Goal: Task Accomplishment & Management: Manage account settings

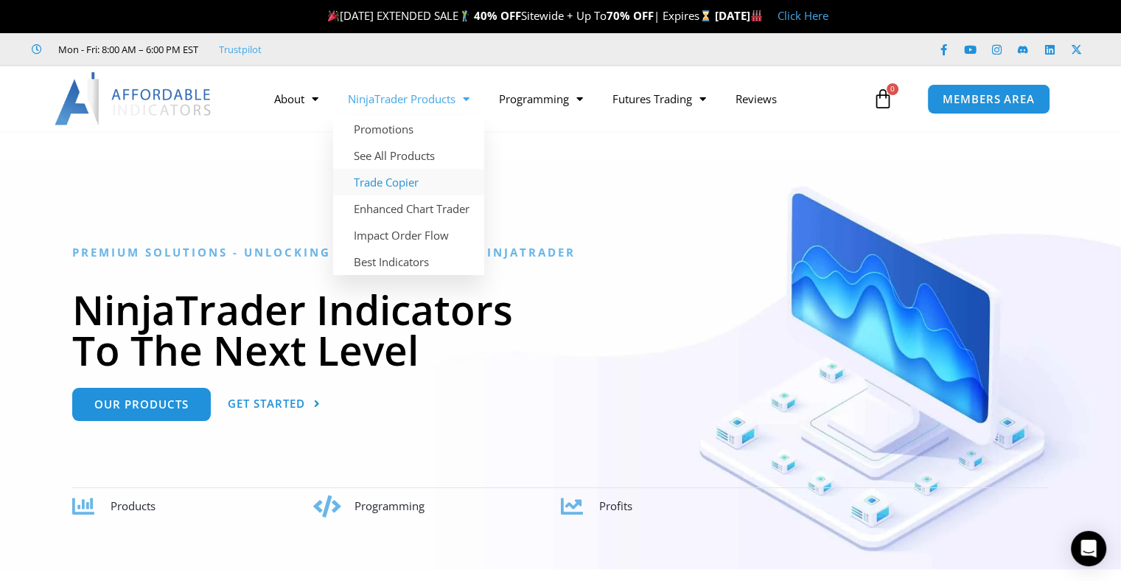
click at [407, 175] on link "Trade Copier" at bounding box center [408, 182] width 151 height 27
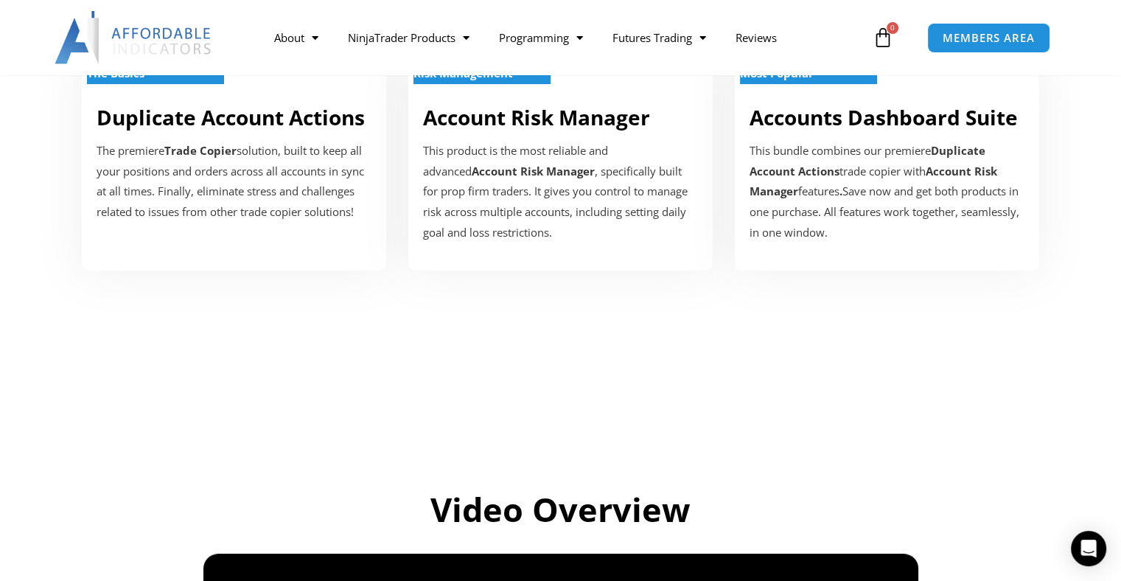
scroll to position [491, 0]
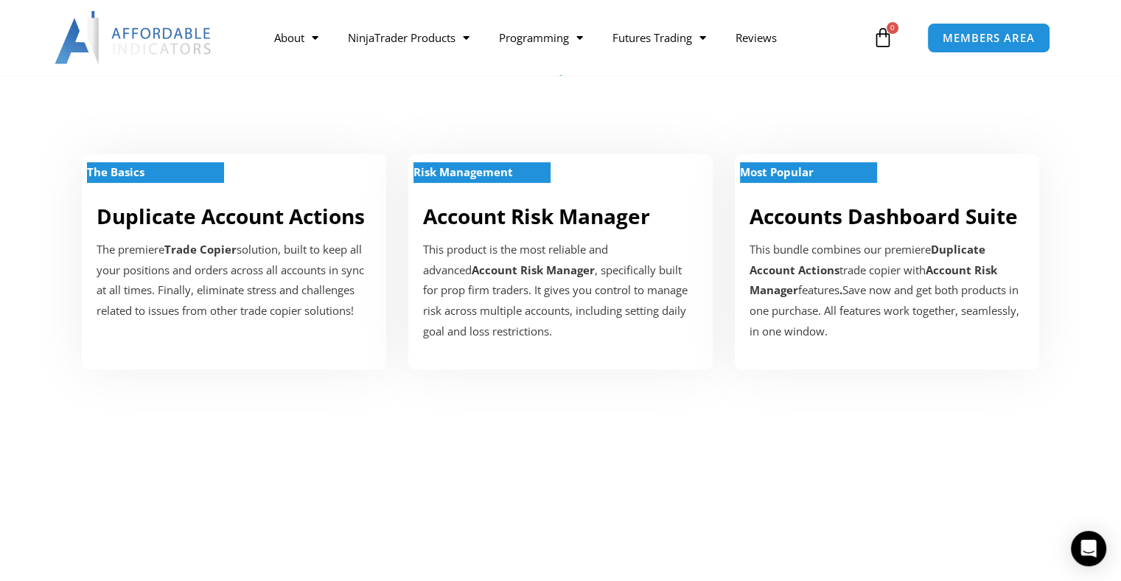
click at [235, 318] on p "The premiere Trade Copier solution, built to keep all your positions and orders…" at bounding box center [234, 281] width 275 height 82
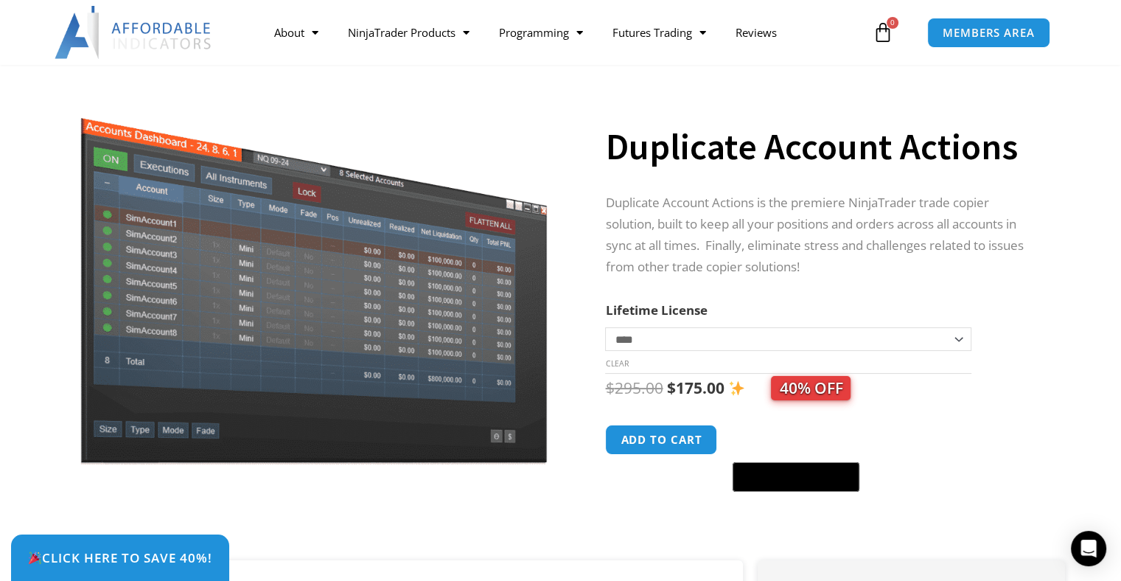
scroll to position [98, 0]
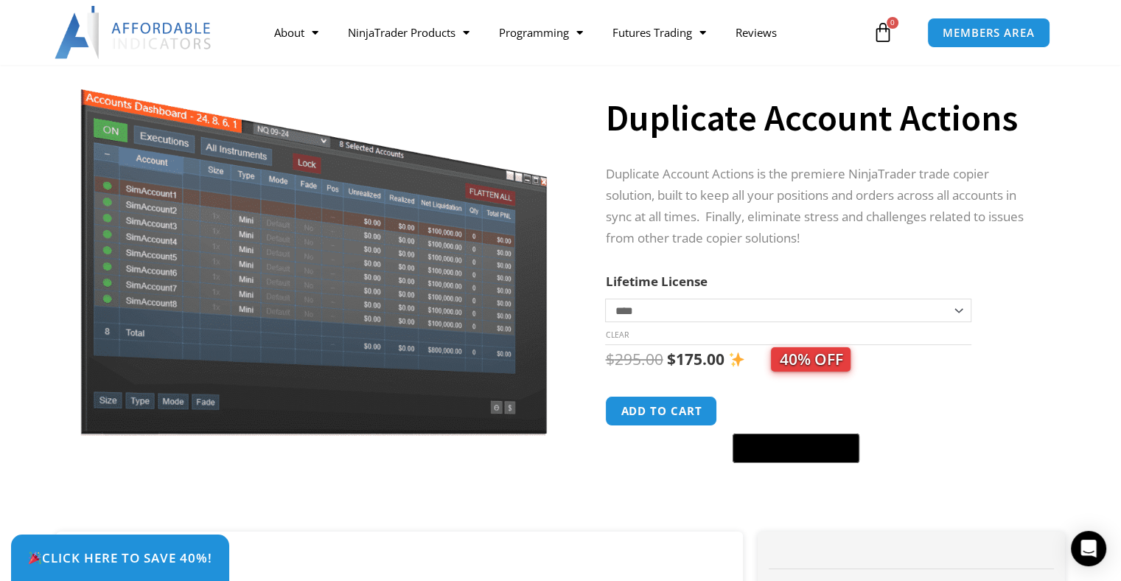
click at [803, 312] on select "**********" at bounding box center [788, 310] width 366 height 24
click at [605, 298] on select "**********" at bounding box center [788, 310] width 366 height 24
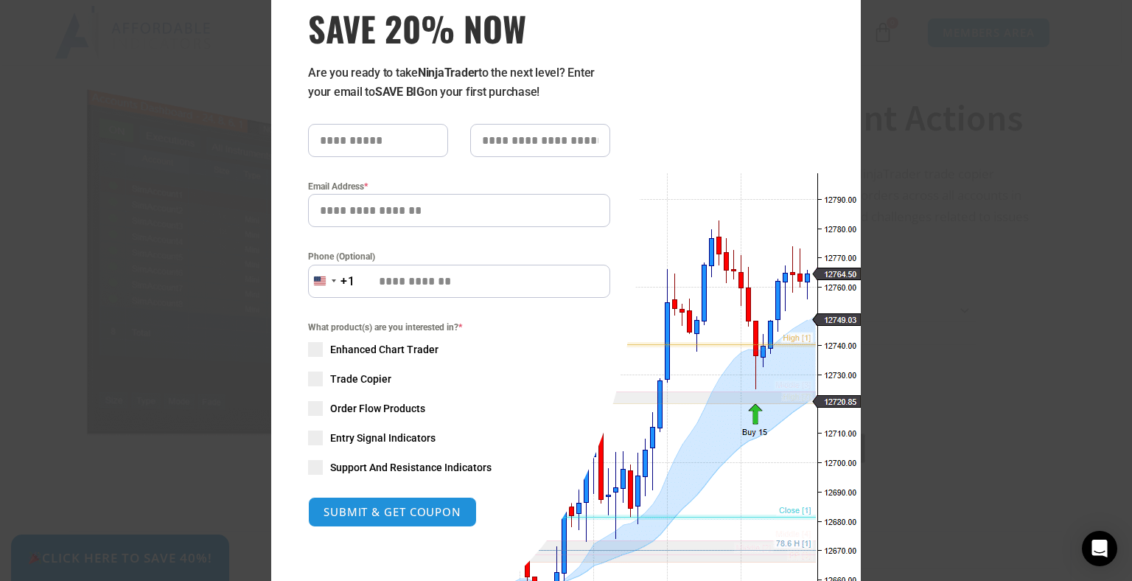
scroll to position [0, 0]
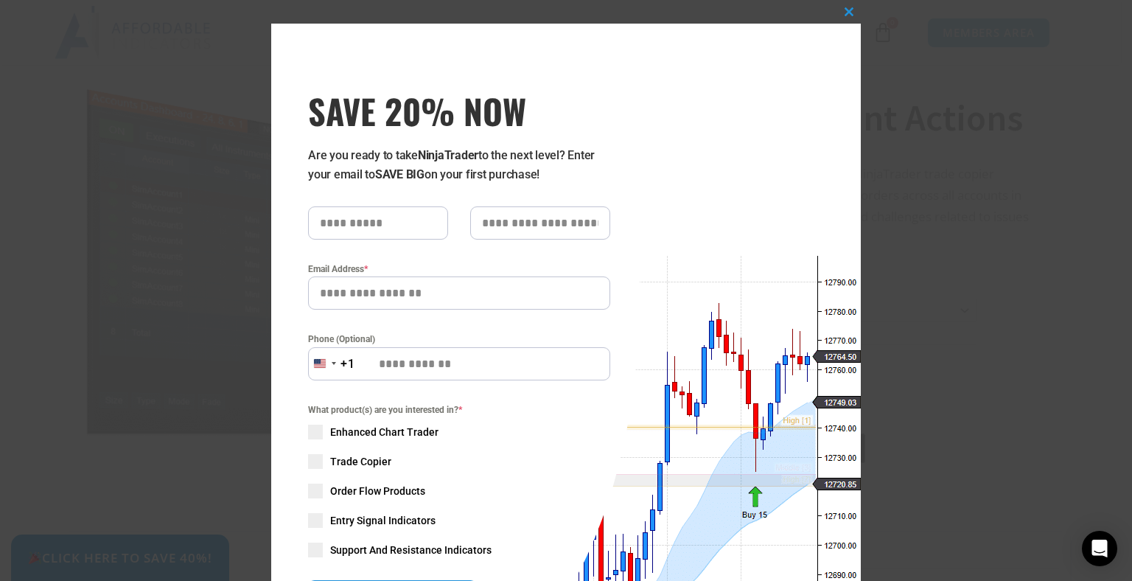
click at [349, 226] on input "text" at bounding box center [378, 222] width 140 height 33
click at [391, 228] on input "text" at bounding box center [378, 222] width 140 height 33
click at [397, 293] on input "Email Address *" at bounding box center [459, 292] width 302 height 33
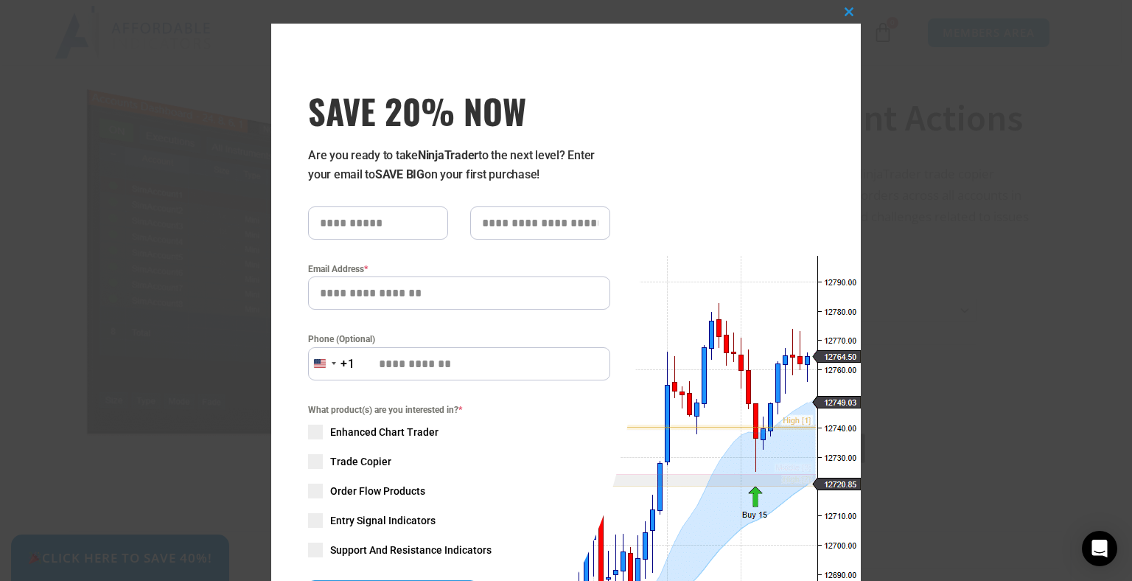
click at [350, 213] on input "text" at bounding box center [378, 222] width 140 height 33
drag, startPoint x: 350, startPoint y: 213, endPoint x: 356, endPoint y: 228, distance: 15.9
click at [354, 222] on input "text" at bounding box center [378, 222] width 140 height 33
click at [413, 318] on form "Email Address * Phone (Optional) United States +1 +1 244 results found Afghanis…" at bounding box center [459, 407] width 302 height 403
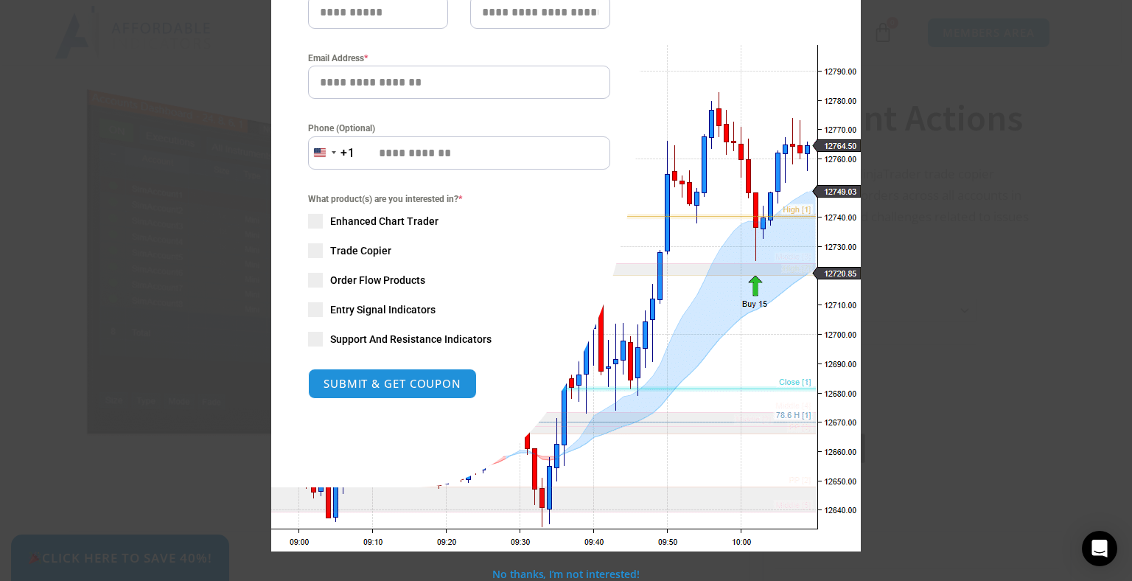
scroll to position [212, 0]
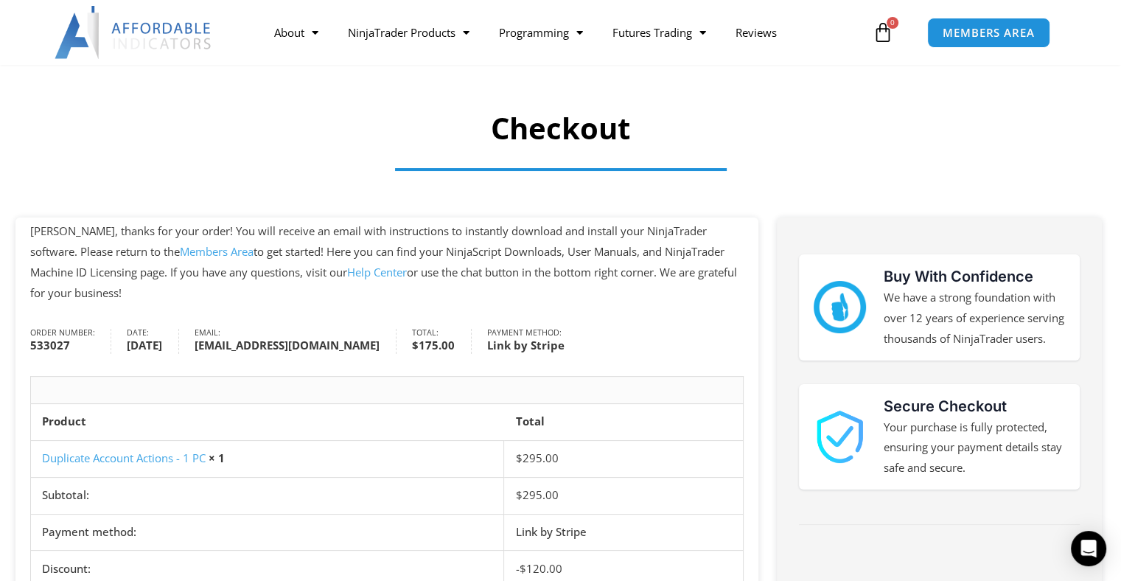
scroll to position [98, 0]
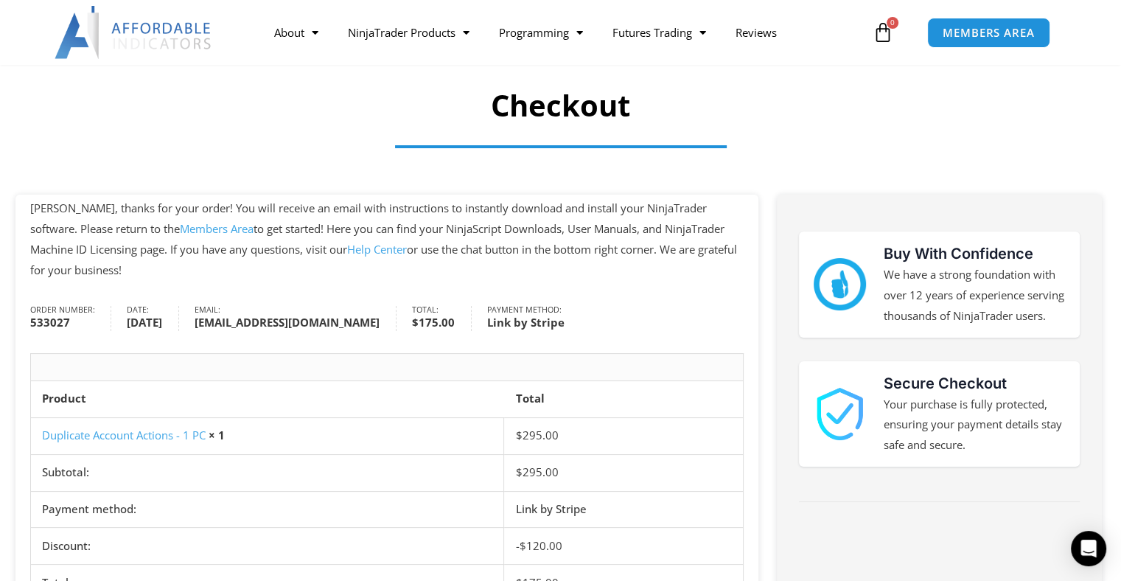
click at [181, 230] on link "Members Area" at bounding box center [217, 228] width 74 height 15
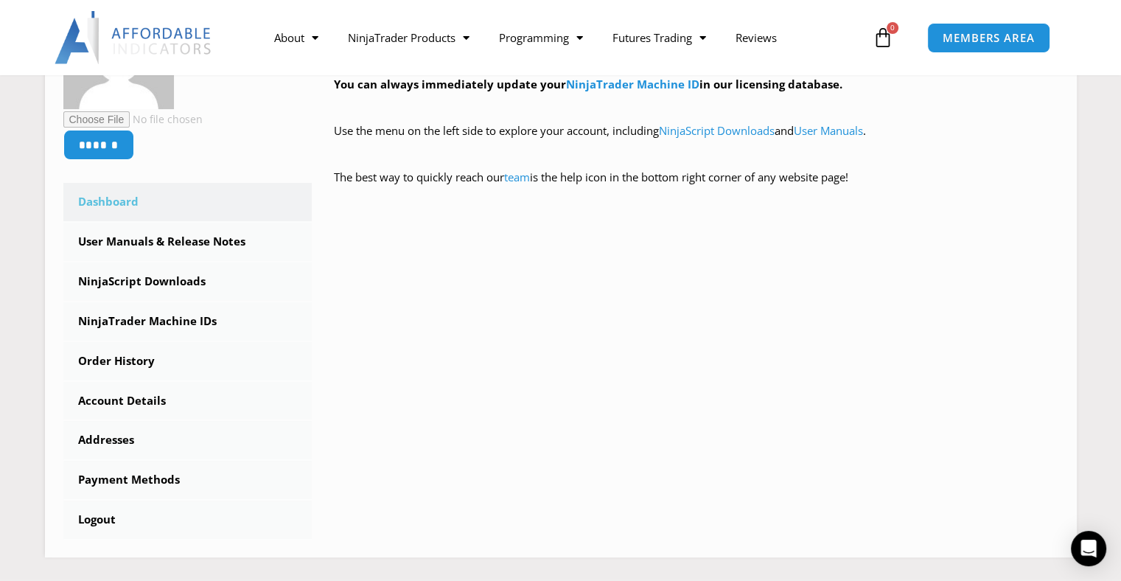
scroll to position [295, 0]
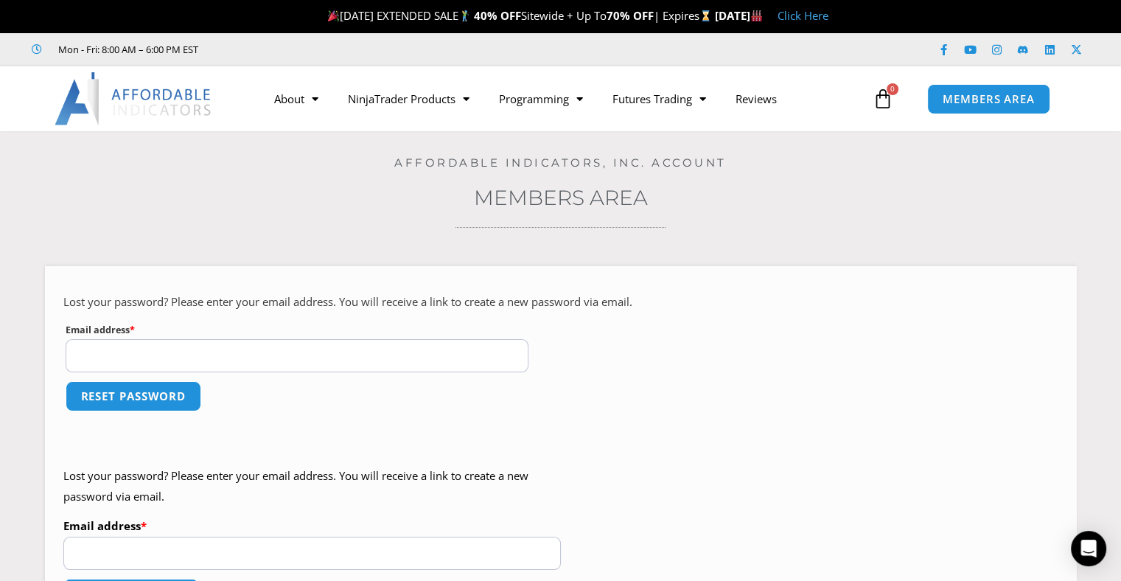
click at [170, 352] on input "Email address * Required" at bounding box center [298, 355] width 464 height 33
type input "**********"
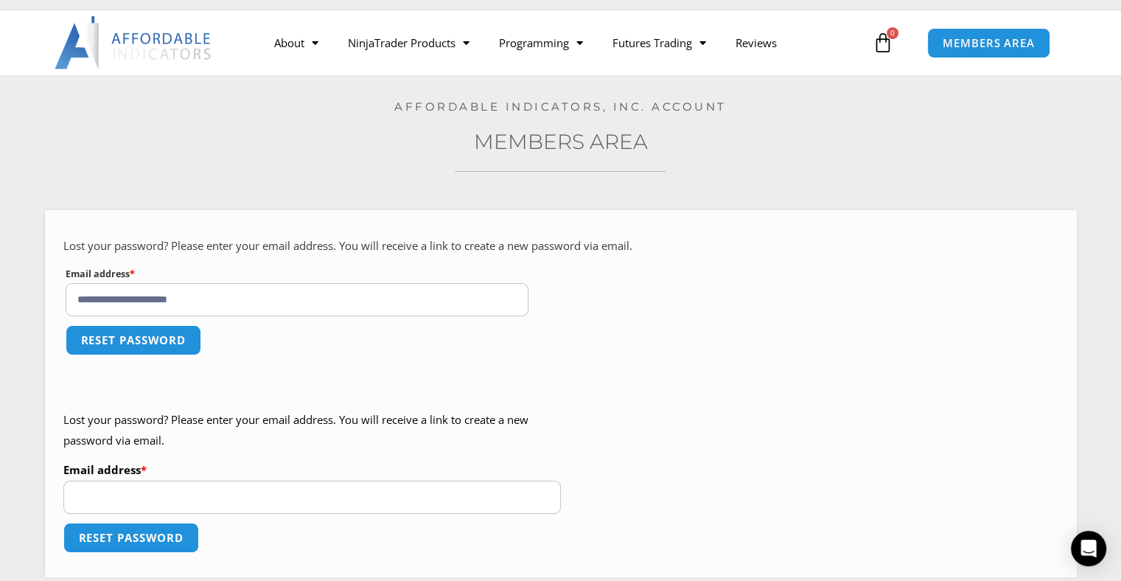
scroll to position [98, 0]
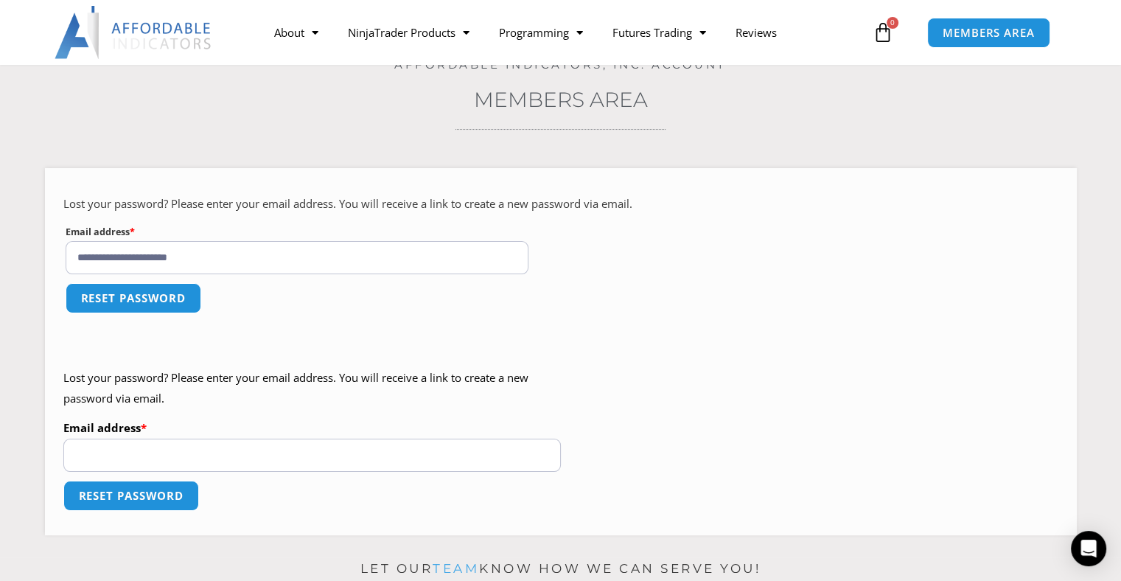
click at [167, 300] on button "Reset password" at bounding box center [134, 298] width 136 height 30
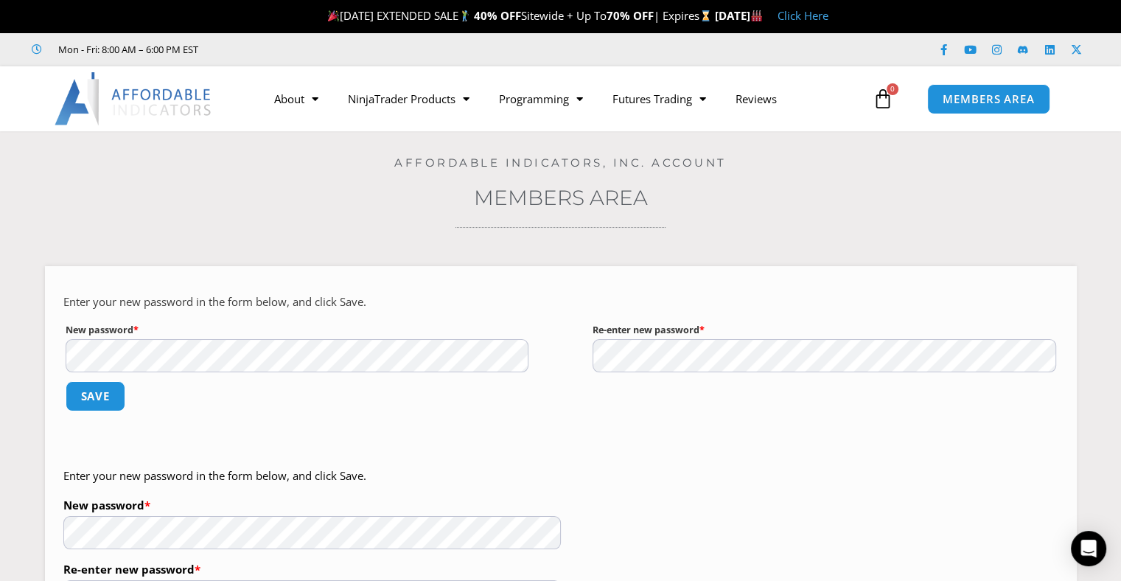
click at [404, 298] on p "Enter your new password in the form below, and click Save." at bounding box center [560, 302] width 995 height 21
click at [80, 404] on button "Save" at bounding box center [96, 396] width 60 height 30
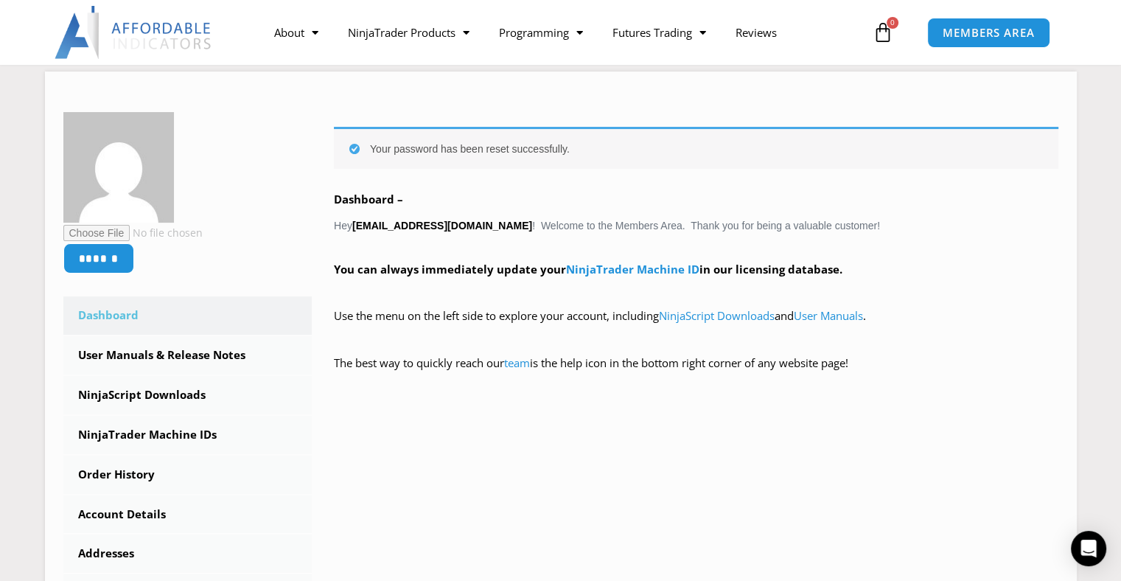
scroll to position [196, 0]
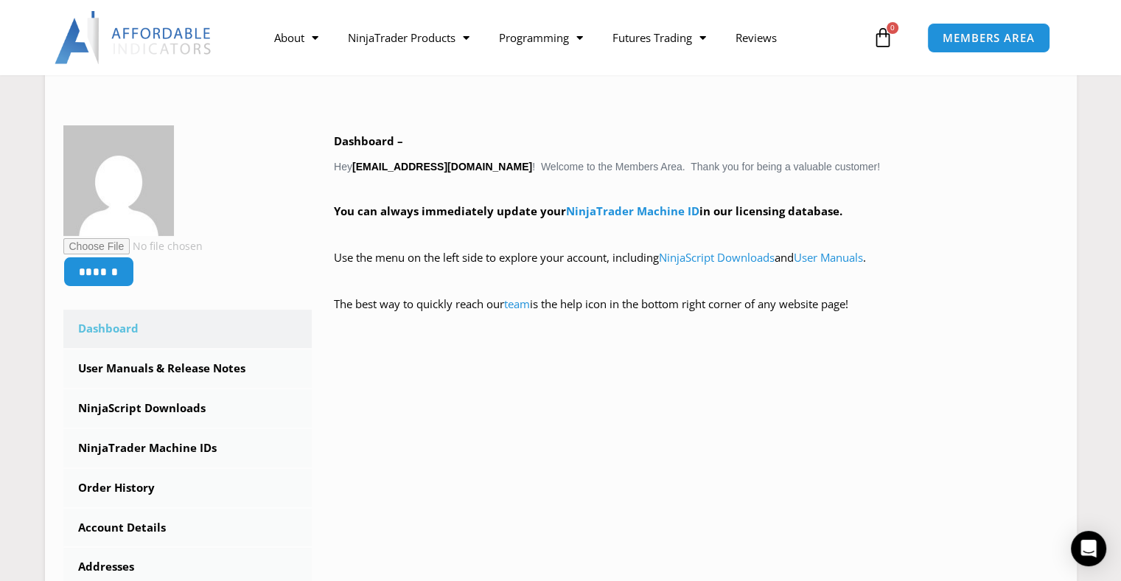
scroll to position [295, 0]
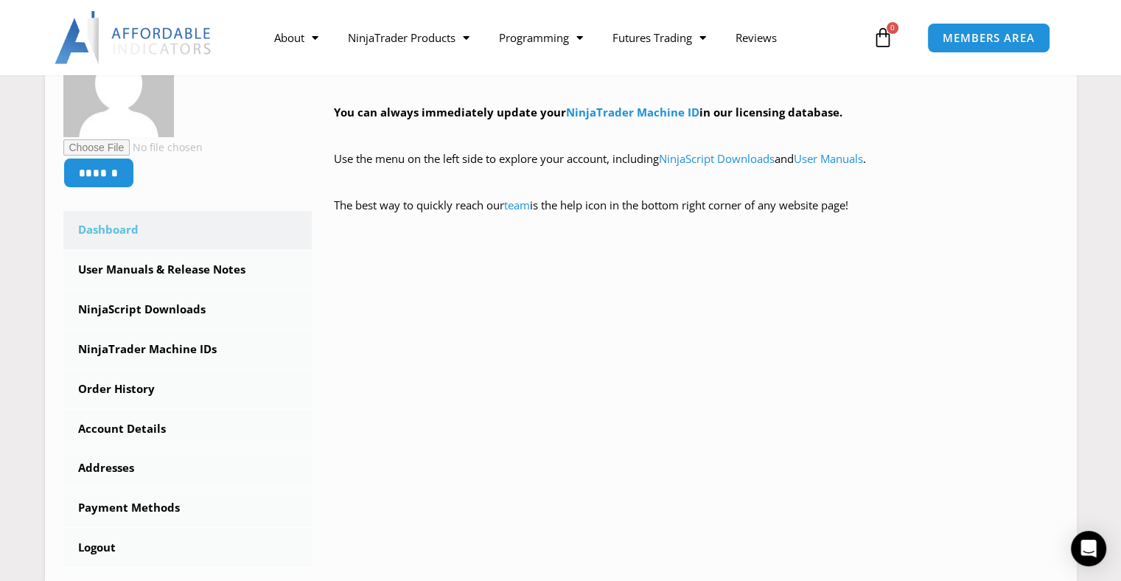
click at [223, 317] on link "NinjaScript Downloads" at bounding box center [187, 309] width 249 height 38
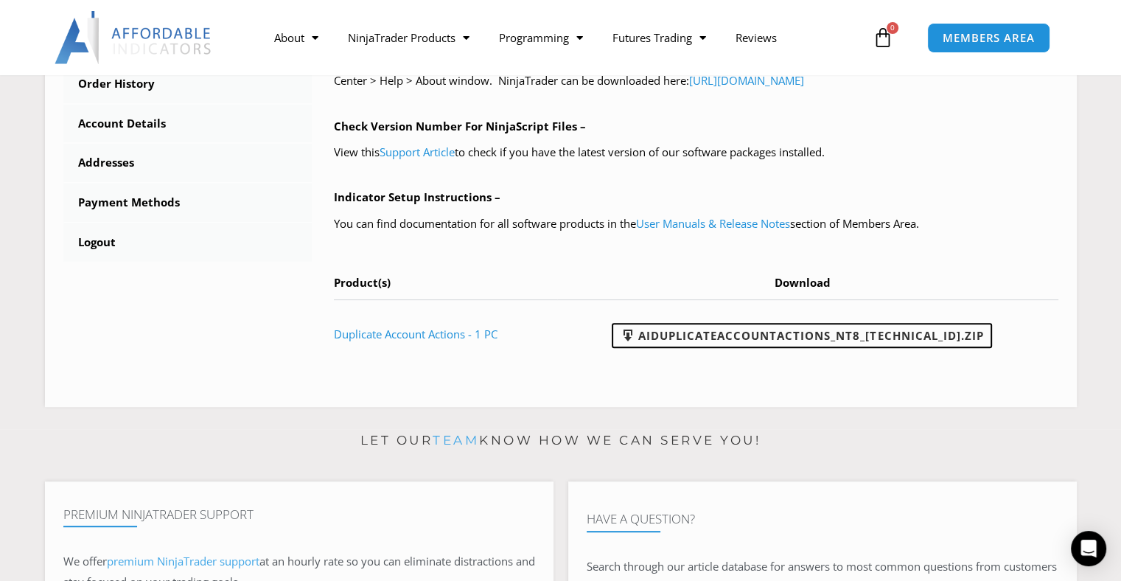
scroll to position [590, 0]
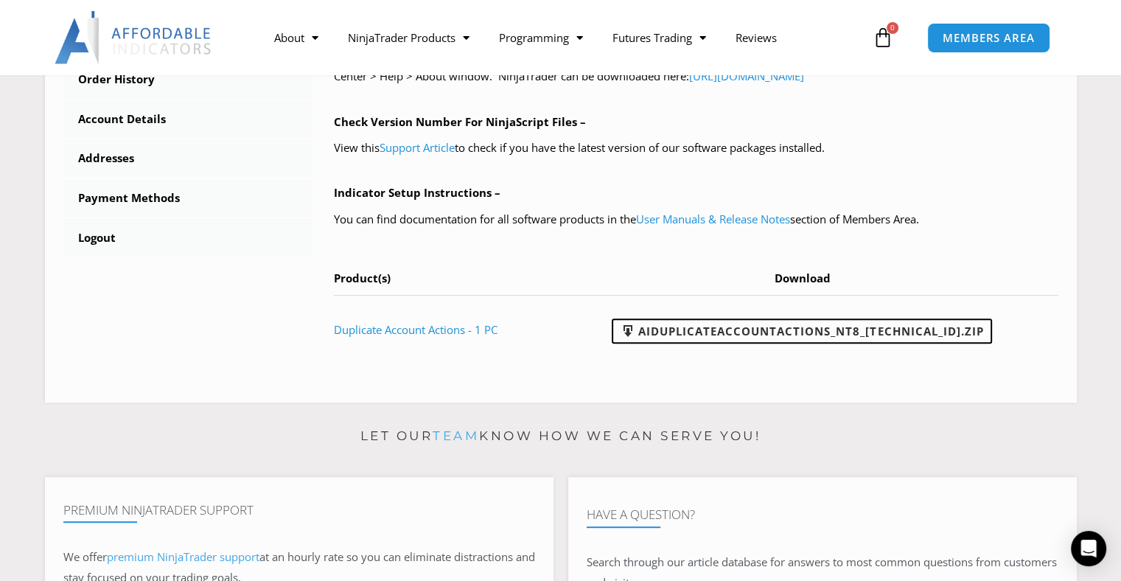
click at [693, 340] on link "AIDuplicateAccountActions_NT8_[TECHNICAL_ID].zip" at bounding box center [802, 330] width 380 height 25
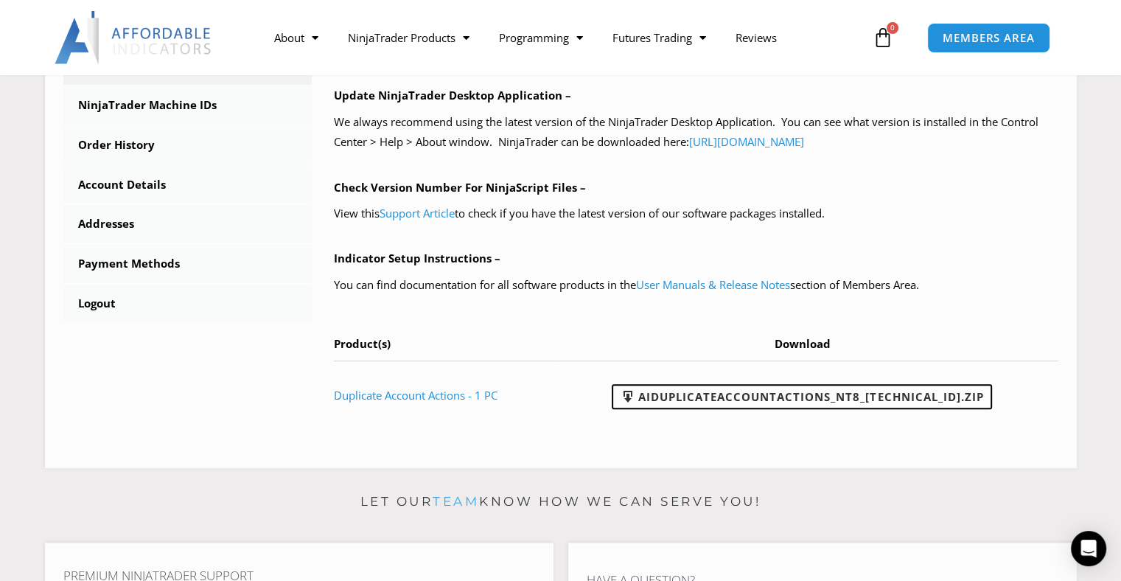
scroll to position [295, 0]
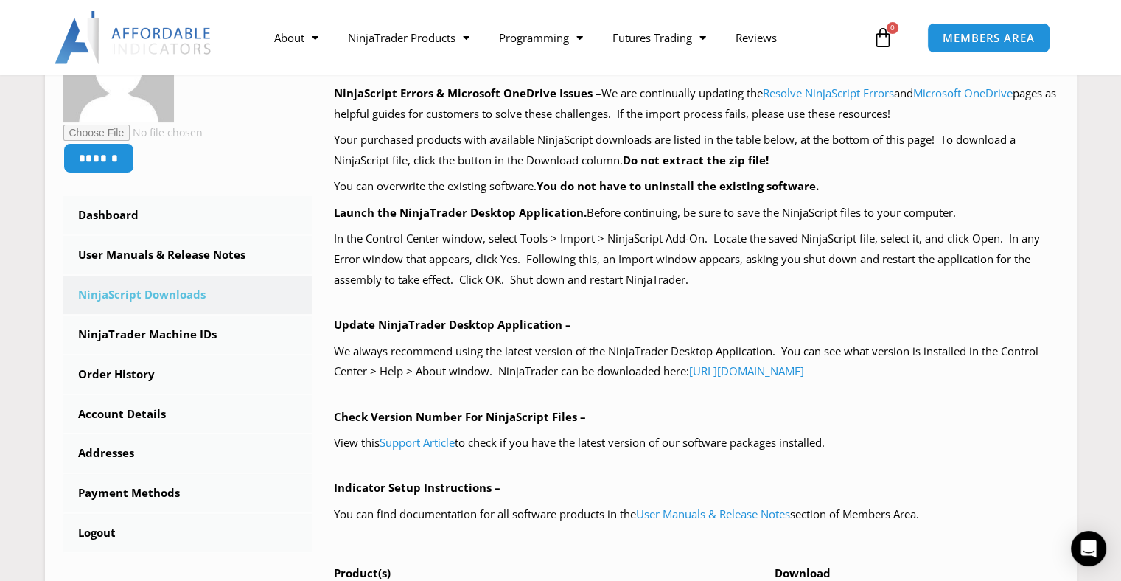
click at [129, 334] on link "NinjaTrader Machine IDs" at bounding box center [187, 334] width 249 height 38
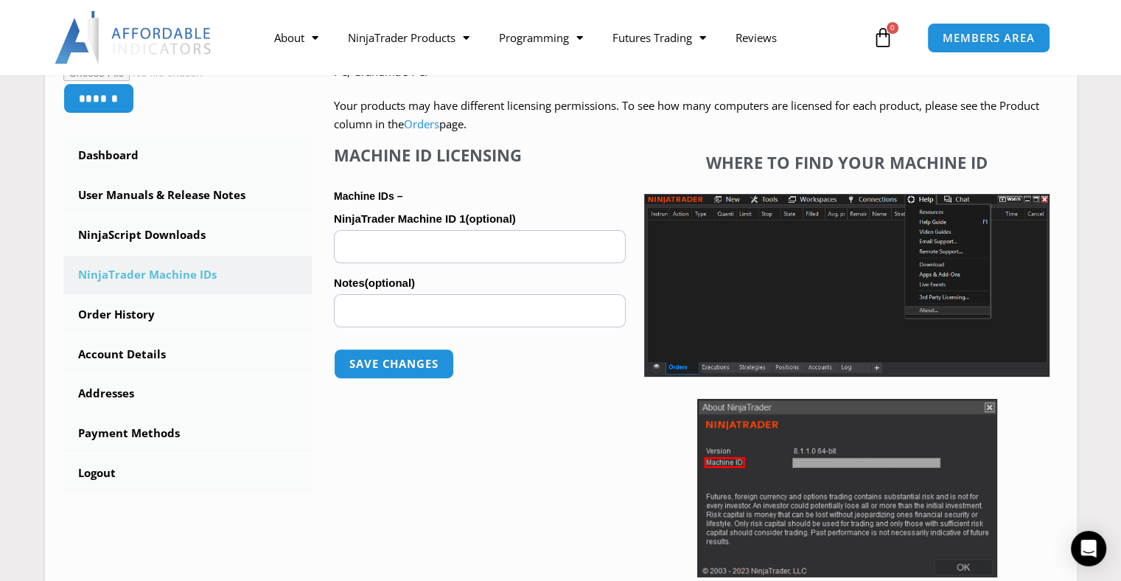
scroll to position [295, 0]
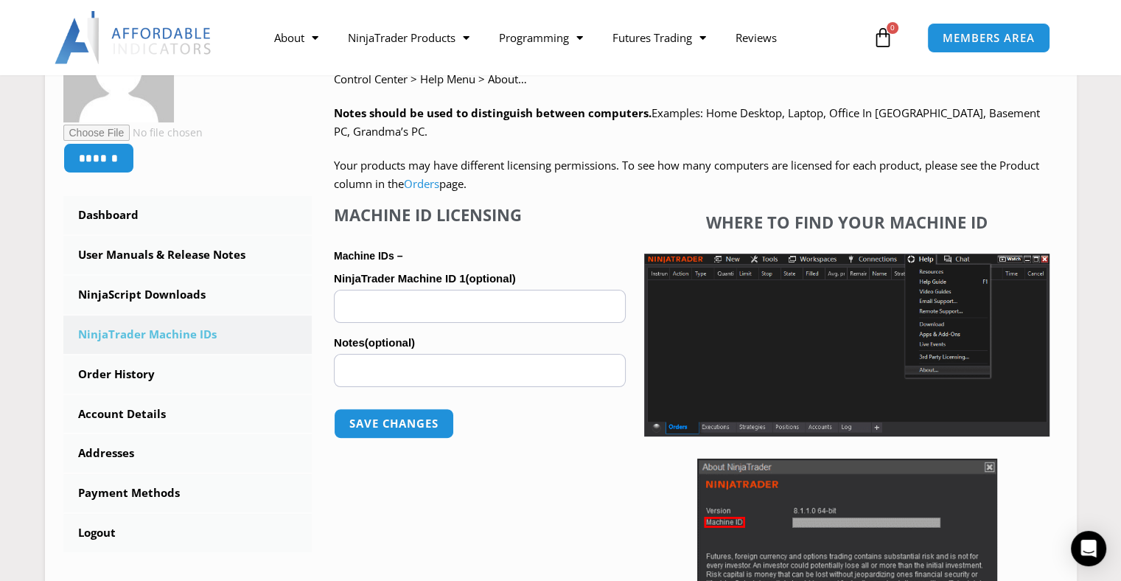
paste input "**********"
type input "**********"
click at [420, 422] on button "Save changes" at bounding box center [394, 423] width 120 height 30
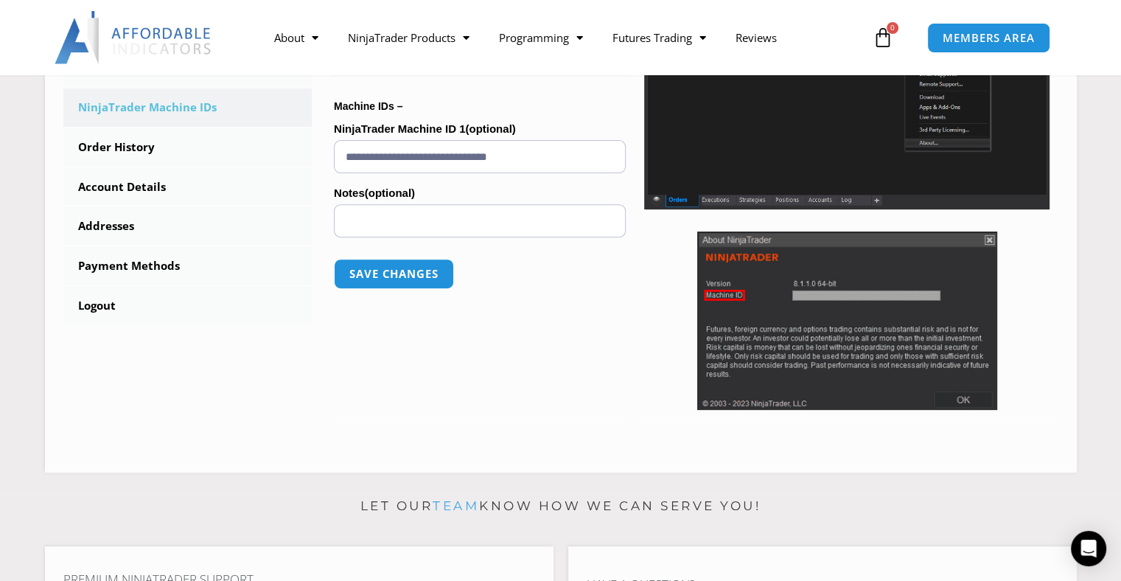
scroll to position [295, 0]
